Goal: Transaction & Acquisition: Purchase product/service

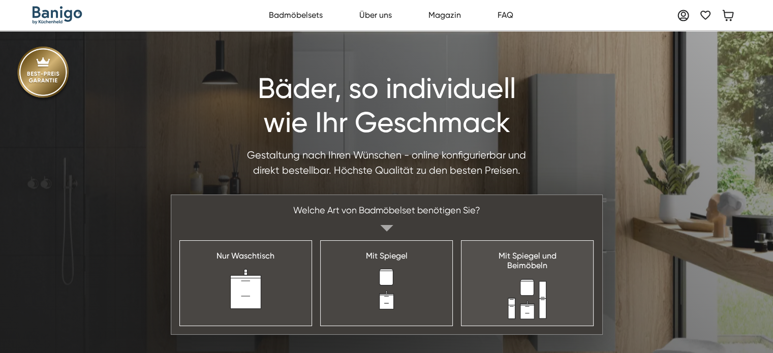
click at [523, 291] on img at bounding box center [528, 299] width 40 height 41
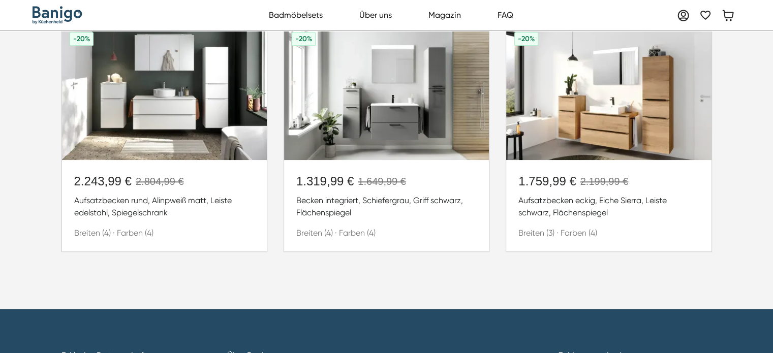
scroll to position [794, 0]
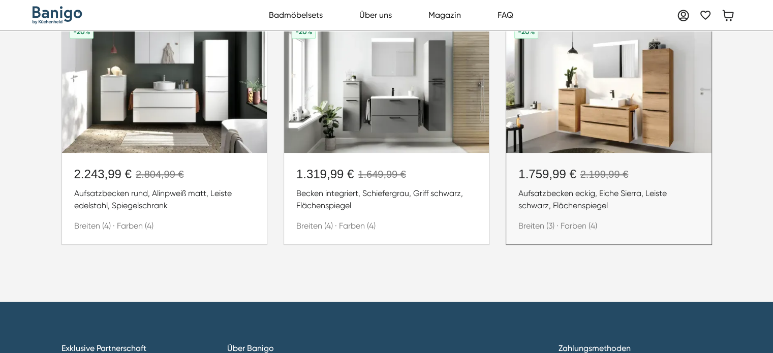
click at [612, 140] on img at bounding box center [608, 84] width 205 height 135
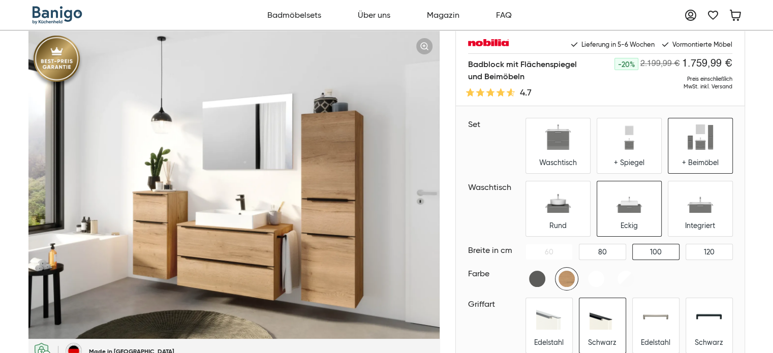
drag, startPoint x: 0, startPoint y: 0, endPoint x: 452, endPoint y: 107, distance: 464.8
click at [452, 107] on div "Badblock mit Flächenspiegel und Beimöbeln -20% 2.199,99 € 1.759,99 € Preis eins…" at bounding box center [386, 287] width 717 height 514
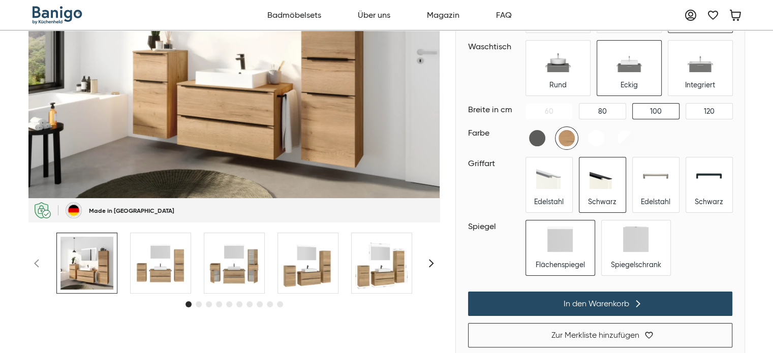
scroll to position [136, 0]
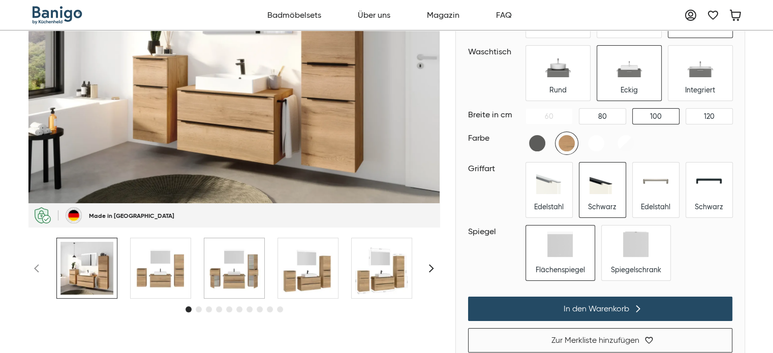
click at [240, 269] on img at bounding box center [234, 268] width 53 height 53
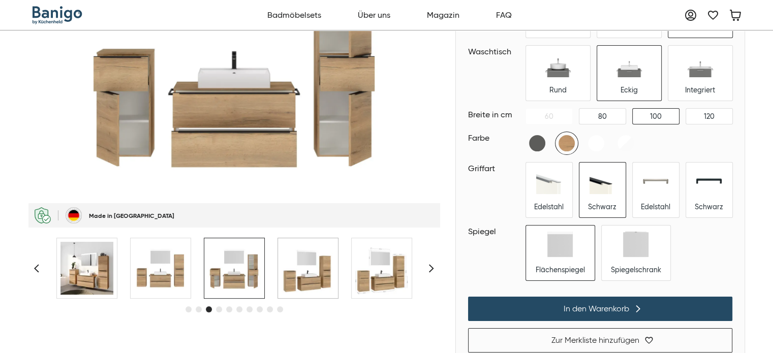
click at [296, 293] on img at bounding box center [308, 268] width 53 height 53
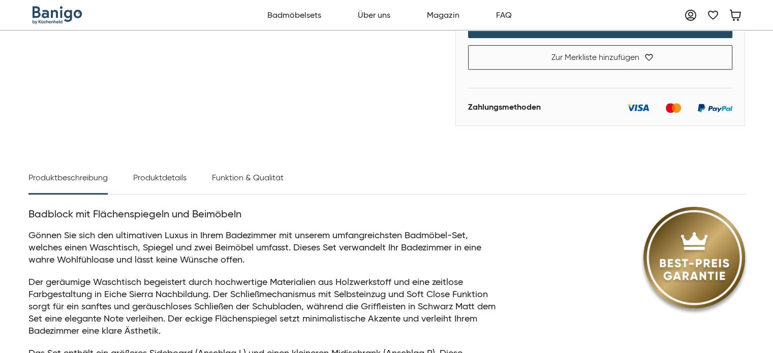
scroll to position [0, 0]
